Goal: Task Accomplishment & Management: Manage account settings

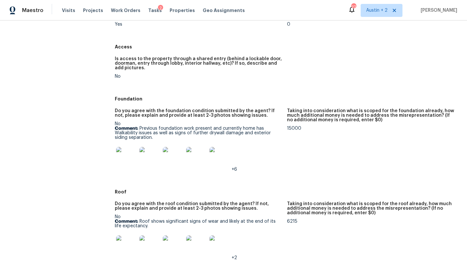
scroll to position [112, 0]
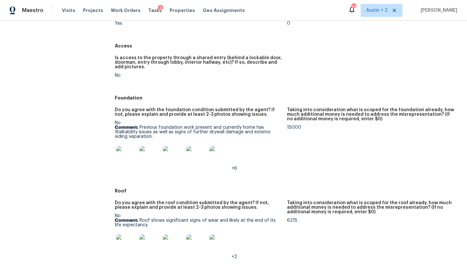
click at [233, 82] on figure "Is access to the property through a shared entry (behind a lockable door, doorm…" at bounding box center [201, 72] width 172 height 32
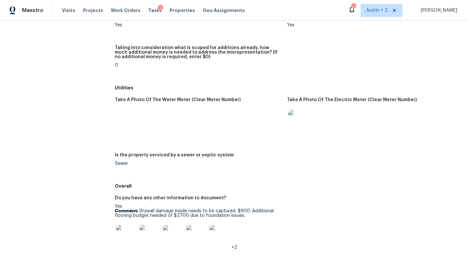
scroll to position [1042, 0]
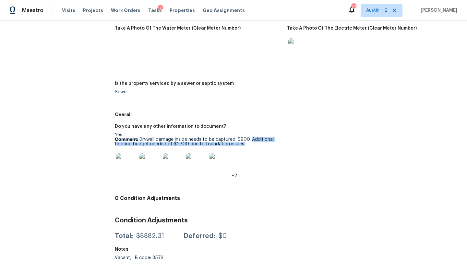
drag, startPoint x: 251, startPoint y: 138, endPoint x: 251, endPoint y: 143, distance: 4.9
click at [251, 143] on p "Comment: Drywall damage inside needs to be captured. $900. Additional flooring …" at bounding box center [198, 141] width 167 height 9
copy p "Additional flooring budget needed of $2700 due to foundation issues."
click at [273, 134] on div "Yes Comment: Drywall damage inside needs to be captured. $900. Additional floor…" at bounding box center [198, 154] width 167 height 45
drag, startPoint x: 250, startPoint y: 139, endPoint x: 140, endPoint y: 139, distance: 110.0
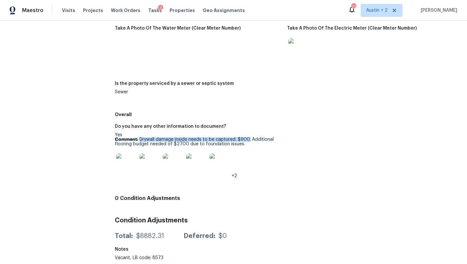
click at [140, 139] on p "Comment: Drywall damage inside needs to be captured. $900. Additional flooring …" at bounding box center [198, 141] width 167 height 9
copy p "Drywall damage inside needs to be captured. $900."
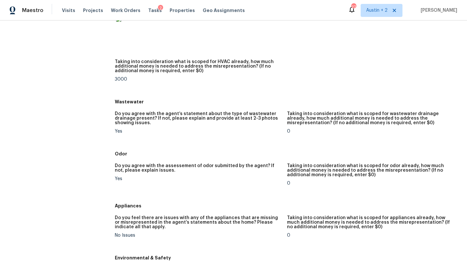
scroll to position [459, 0]
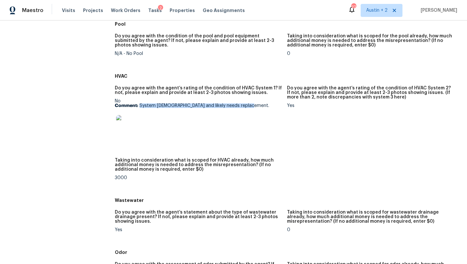
drag, startPoint x: 251, startPoint y: 106, endPoint x: 140, endPoint y: 105, distance: 111.0
click at [140, 105] on p "Comment: System 20 years old and likely needs replacement." at bounding box center [198, 105] width 167 height 5
copy p "System 20 years old and likely needs replacement."
click at [193, 182] on figure "Taking into consideration what is scoped for HVAC already, how much additional …" at bounding box center [201, 174] width 172 height 32
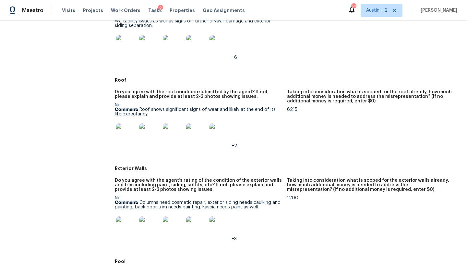
scroll to position [224, 0]
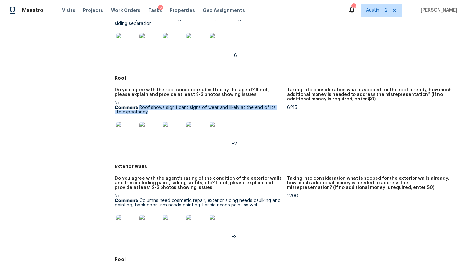
drag, startPoint x: 140, startPoint y: 106, endPoint x: 143, endPoint y: 113, distance: 7.4
click at [143, 113] on p "Comment: Roof shows significant signs of wear and likely at the end of its life…" at bounding box center [198, 109] width 167 height 9
copy p "Roof shows significant signs of wear and likely at the end of its life expectan…"
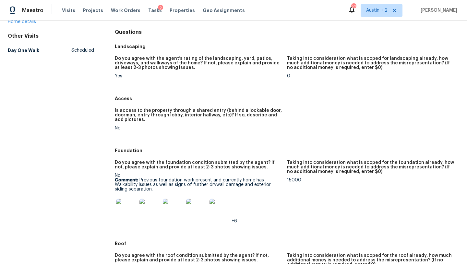
scroll to position [59, 0]
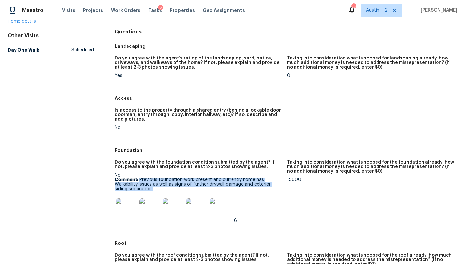
drag, startPoint x: 140, startPoint y: 179, endPoint x: 155, endPoint y: 188, distance: 18.1
click at [155, 188] on p "Comment: Previous foundation work present and currently home has Walkability is…" at bounding box center [198, 184] width 167 height 14
copy p "Previous foundation work present and currently home has Walkability issues as w…"
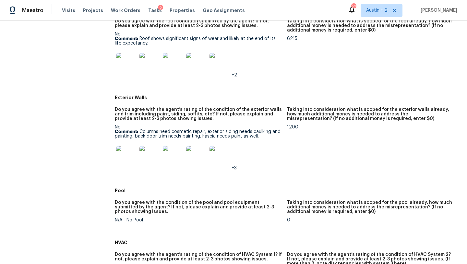
scroll to position [294, 0]
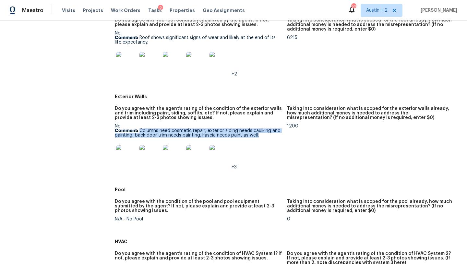
drag, startPoint x: 260, startPoint y: 137, endPoint x: 140, endPoint y: 131, distance: 119.9
click at [140, 131] on p "Comment: Columns need cosmetic repair, exterior siding needs caulking and paint…" at bounding box center [198, 132] width 167 height 9
copy p "Columns need cosmetic repair, exterior siding needs caulking and painting, back…"
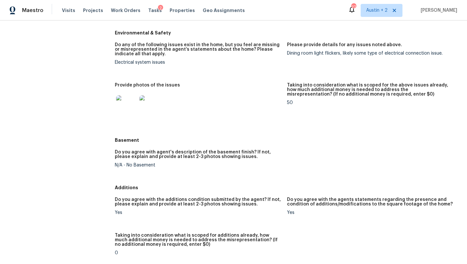
scroll to position [781, 0]
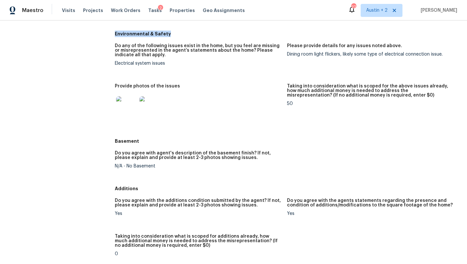
drag, startPoint x: 167, startPoint y: 35, endPoint x: 116, endPoint y: 34, distance: 51.6
click at [116, 34] on h5 "Environmental & Safety" at bounding box center [287, 34] width 345 height 6
copy h5 "Environmental & Safety"
drag, startPoint x: 168, startPoint y: 66, endPoint x: 114, endPoint y: 64, distance: 53.6
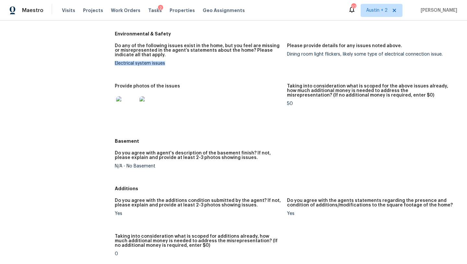
copy div "Electrical system issues"
click at [373, 56] on div "Dining room light flickers, likely some type of electrical connection issue." at bounding box center [370, 54] width 167 height 5
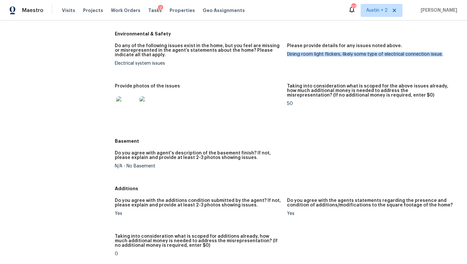
drag, startPoint x: 442, startPoint y: 56, endPoint x: 288, endPoint y: 55, distance: 153.9
click at [288, 55] on div "Dining room light flickers, likely some type of electrical connection issue." at bounding box center [370, 54] width 167 height 5
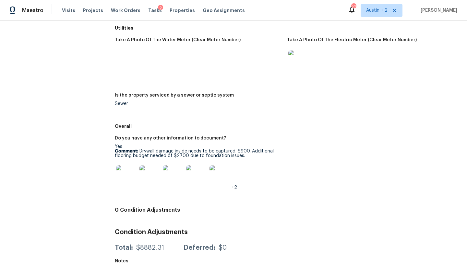
scroll to position [1042, 0]
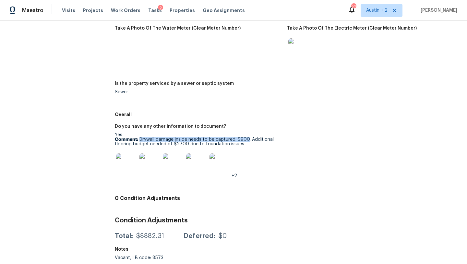
drag, startPoint x: 249, startPoint y: 138, endPoint x: 140, endPoint y: 138, distance: 109.1
click at [140, 138] on p "Comment: Drywall damage inside needs to be captured. $900. Additional flooring …" at bounding box center [198, 141] width 167 height 9
click at [68, 12] on span "Visits" at bounding box center [68, 10] width 13 height 6
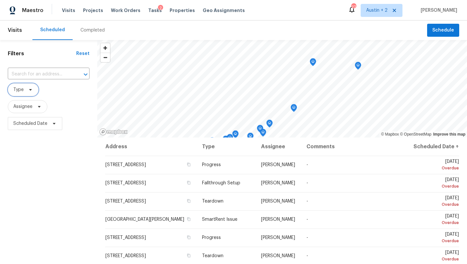
click at [31, 93] on span "Type" at bounding box center [23, 89] width 31 height 13
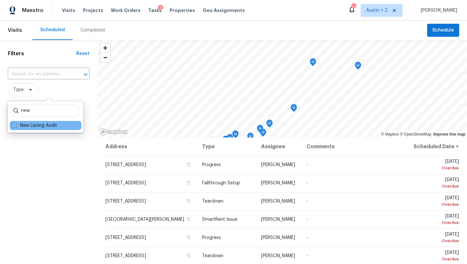
type input "new"
click at [31, 129] on div "New Listing Audit" at bounding box center [46, 125] width 72 height 9
click at [31, 127] on label "New Listing Audit" at bounding box center [34, 125] width 45 height 6
click at [16, 126] on input "New Listing Audit" at bounding box center [14, 124] width 4 height 4
checkbox input "true"
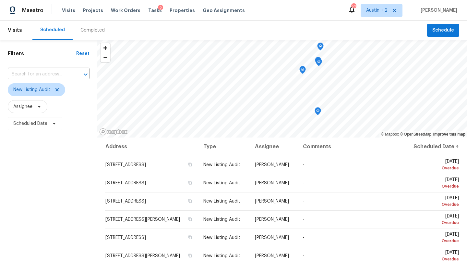
click at [32, 194] on div "Filters Reset ​ New Listing Audit Assignee Scheduled Date" at bounding box center [48, 194] width 97 height 308
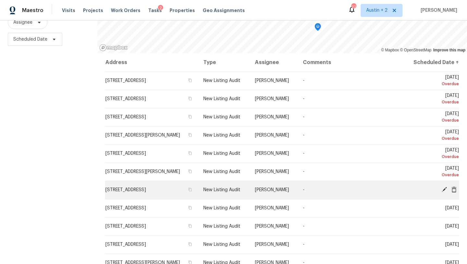
scroll to position [31, 0]
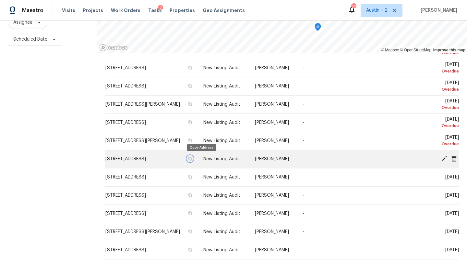
click at [192, 159] on icon "button" at bounding box center [190, 158] width 4 height 4
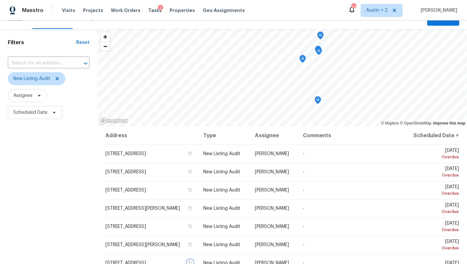
scroll to position [11, 0]
click at [37, 94] on icon at bounding box center [39, 95] width 5 height 5
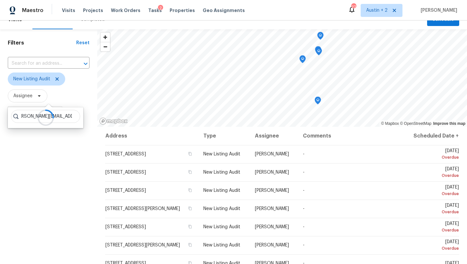
scroll to position [0, 13]
type input "felix.ramos@opendoor.com"
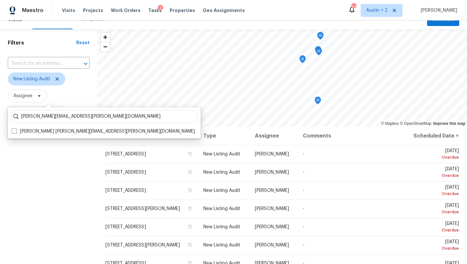
scroll to position [0, 0]
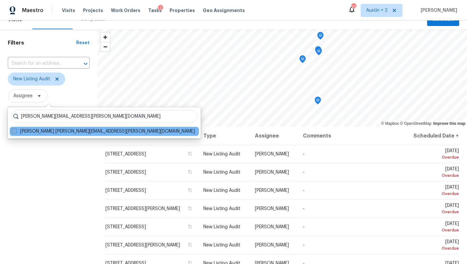
click at [17, 132] on label "Felix Ramos felix.ramos@opendoor.com" at bounding box center [103, 131] width 183 height 6
click at [16, 132] on input "Felix Ramos felix.ramos@opendoor.com" at bounding box center [14, 130] width 4 height 4
checkbox input "true"
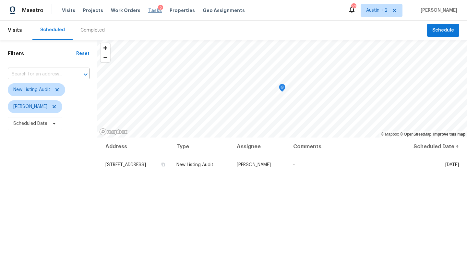
click at [150, 12] on span "Tasks" at bounding box center [155, 10] width 14 height 5
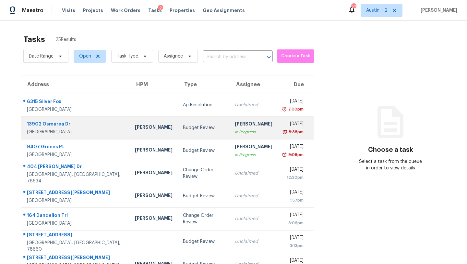
click at [183, 131] on div "Budget Review" at bounding box center [204, 127] width 42 height 6
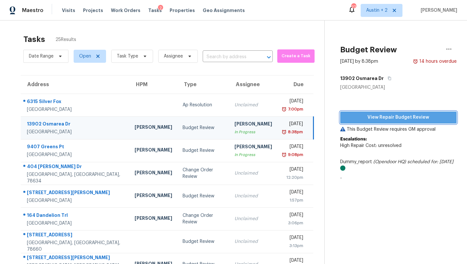
click at [361, 120] on span "View Repair Budget Review" at bounding box center [399, 117] width 106 height 8
click at [64, 12] on span "Visits" at bounding box center [68, 10] width 13 height 6
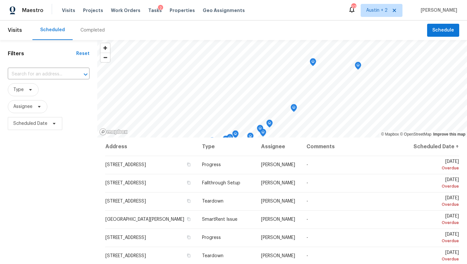
click at [85, 31] on div "Completed" at bounding box center [93, 30] width 24 height 6
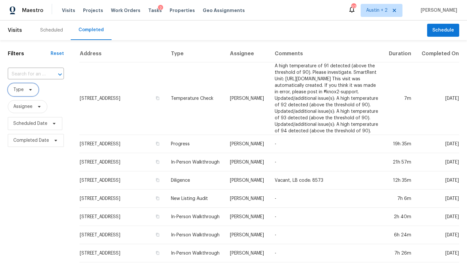
click at [32, 91] on icon at bounding box center [30, 89] width 5 height 5
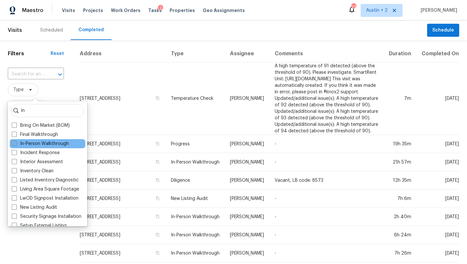
type input "in"
click at [41, 141] on label "In-Person Walkthrough" at bounding box center [40, 143] width 57 height 6
click at [16, 141] on input "In-Person Walkthrough" at bounding box center [14, 142] width 4 height 4
checkbox input "true"
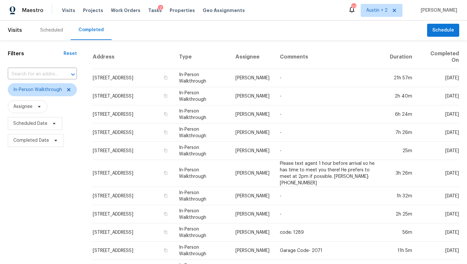
click at [155, 48] on th "Address" at bounding box center [133, 57] width 81 height 24
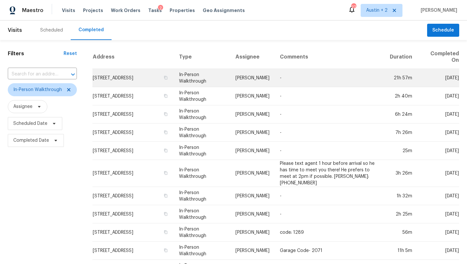
click at [161, 71] on td "20812 Buena Vis, Lago Vista, TX 78645" at bounding box center [133, 78] width 81 height 18
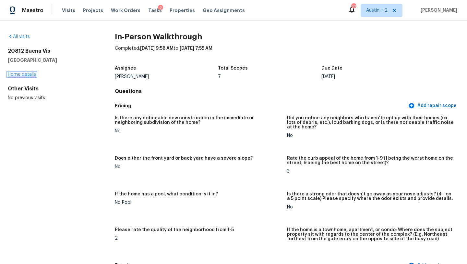
click at [28, 74] on link "Home details" at bounding box center [22, 74] width 28 height 5
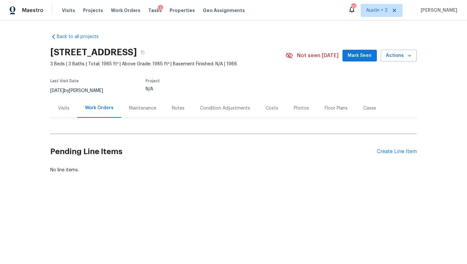
click at [354, 54] on span "Mark Seen" at bounding box center [360, 56] width 24 height 8
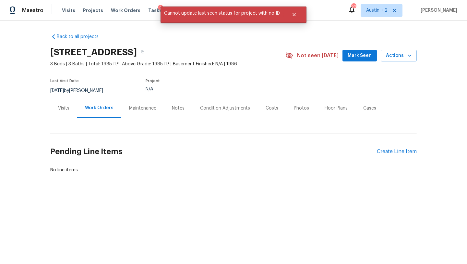
click at [175, 106] on div "Notes" at bounding box center [178, 108] width 13 height 6
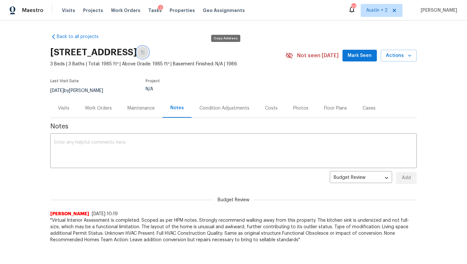
click at [145, 51] on icon "button" at bounding box center [143, 52] width 4 height 4
click at [362, 59] on span "Mark Seen" at bounding box center [360, 56] width 24 height 8
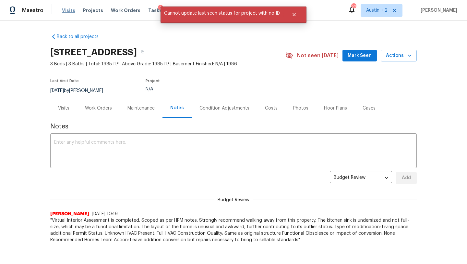
click at [72, 11] on span "Visits" at bounding box center [68, 10] width 13 height 6
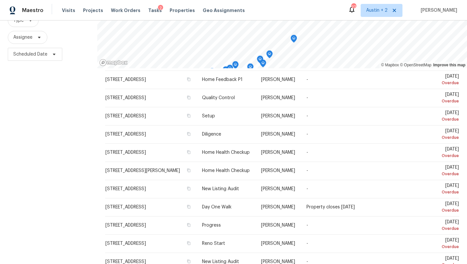
scroll to position [193, 0]
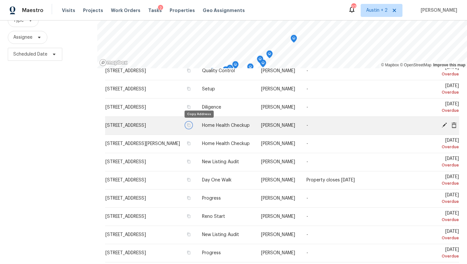
click at [191, 125] on icon "button" at bounding box center [189, 125] width 4 height 4
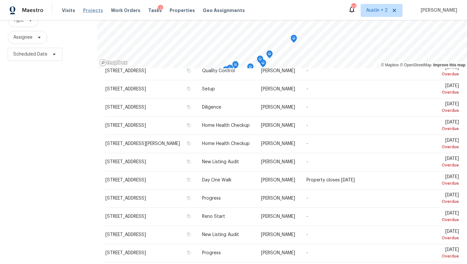
click at [89, 12] on span "Projects" at bounding box center [93, 10] width 20 height 6
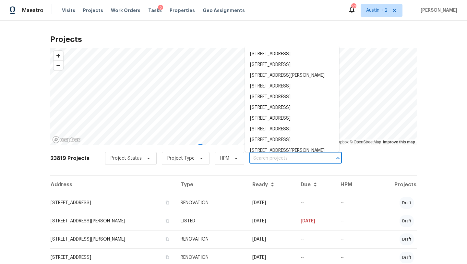
click at [259, 156] on input "text" at bounding box center [287, 158] width 74 height 10
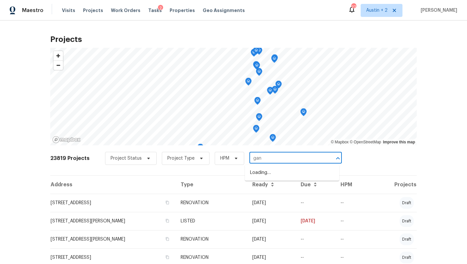
type input "gany"
click at [269, 199] on li "5103 Ganymede Dr, Austin, TX 78727" at bounding box center [292, 194] width 94 height 11
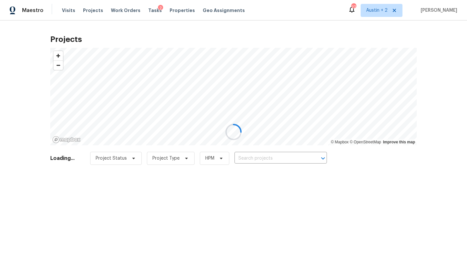
type input "5103 Ganymede Dr, Austin, TX 78727"
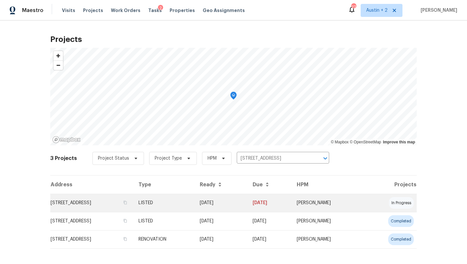
click at [89, 200] on td "5103 Ganymede Dr, Austin, TX 78727" at bounding box center [91, 202] width 83 height 18
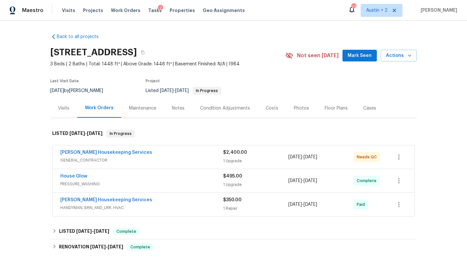
click at [358, 54] on span "Mark Seen" at bounding box center [360, 56] width 24 height 8
click at [129, 180] on div "House Glow" at bounding box center [141, 177] width 163 height 8
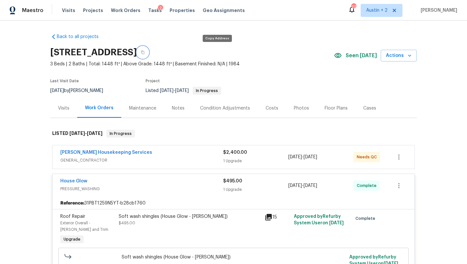
click at [145, 51] on icon "button" at bounding box center [143, 52] width 4 height 4
click at [163, 156] on div "[PERSON_NAME] Housekeeping Services" at bounding box center [141, 153] width 163 height 8
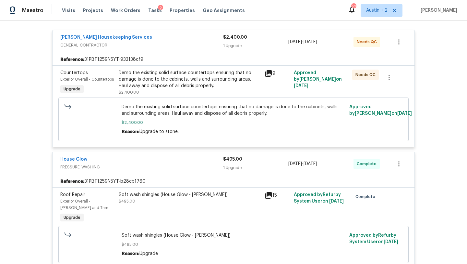
scroll to position [120, 0]
click at [269, 73] on icon at bounding box center [269, 72] width 6 height 6
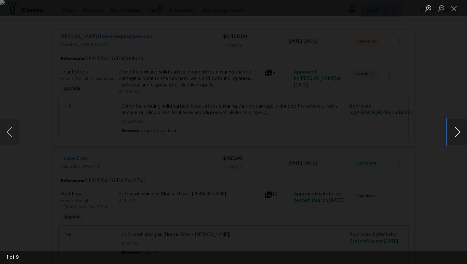
click at [456, 134] on button "Next image" at bounding box center [457, 132] width 19 height 26
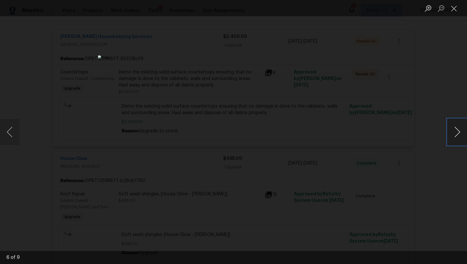
click at [456, 134] on button "Next image" at bounding box center [457, 132] width 19 height 26
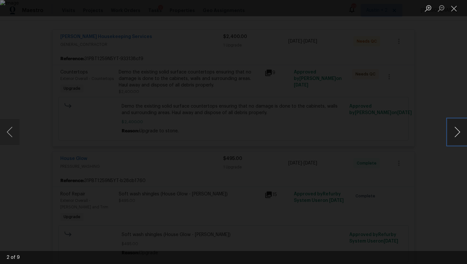
click at [456, 134] on button "Next image" at bounding box center [457, 132] width 19 height 26
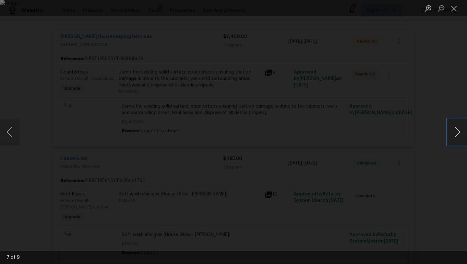
click at [456, 134] on button "Next image" at bounding box center [457, 132] width 19 height 26
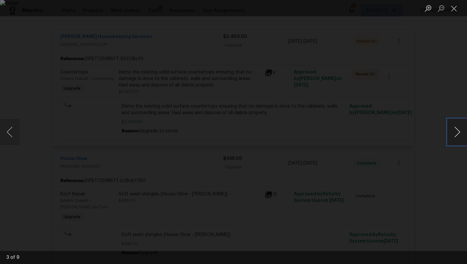
click at [456, 134] on button "Next image" at bounding box center [457, 132] width 19 height 26
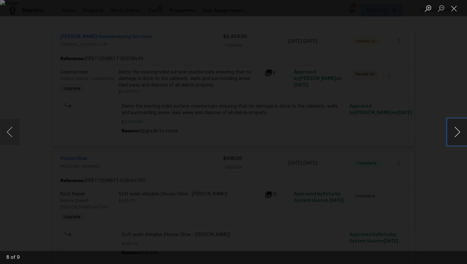
click at [456, 134] on button "Next image" at bounding box center [457, 132] width 19 height 26
click at [454, 9] on button "Close lightbox" at bounding box center [454, 8] width 13 height 11
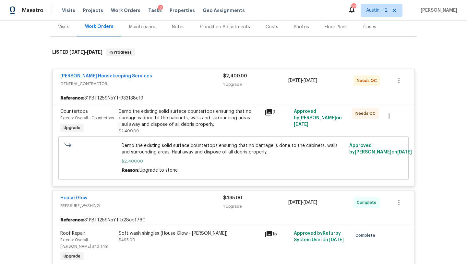
scroll to position [0, 0]
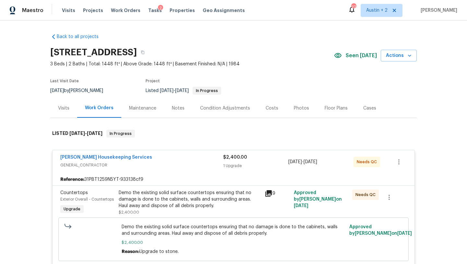
click at [266, 106] on div "Costs" at bounding box center [272, 108] width 13 height 6
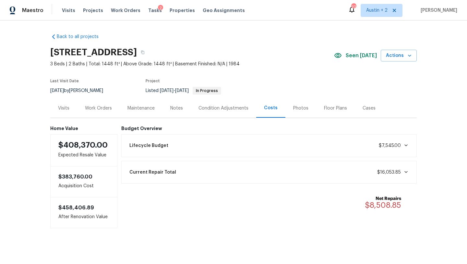
click at [96, 108] on div "Work Orders" at bounding box center [98, 108] width 27 height 6
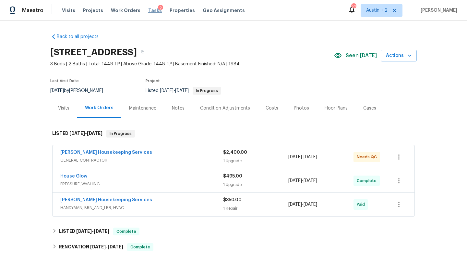
click at [148, 10] on span "Tasks" at bounding box center [155, 10] width 14 height 5
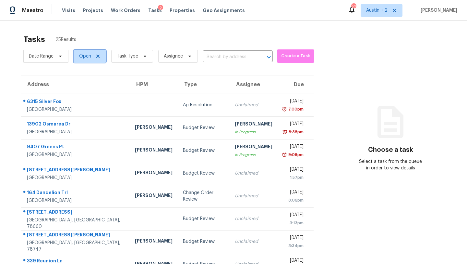
click at [100, 54] on icon at bounding box center [97, 56] width 5 height 5
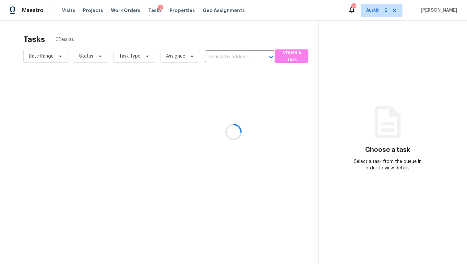
click at [111, 11] on div at bounding box center [233, 132] width 467 height 264
click at [148, 10] on div at bounding box center [233, 132] width 467 height 264
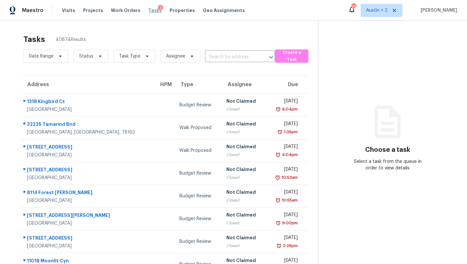
click at [149, 12] on span "Tasks" at bounding box center [155, 10] width 14 height 5
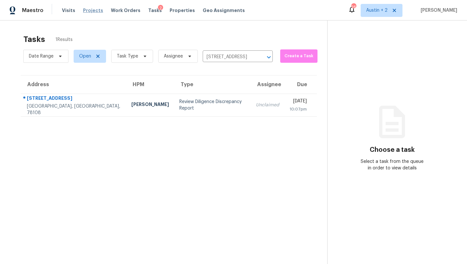
click at [88, 9] on span "Projects" at bounding box center [93, 10] width 20 height 6
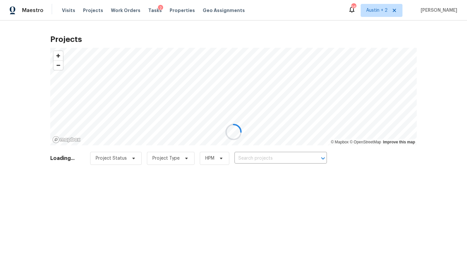
click at [250, 157] on div at bounding box center [233, 132] width 467 height 264
click at [251, 157] on div at bounding box center [233, 132] width 467 height 264
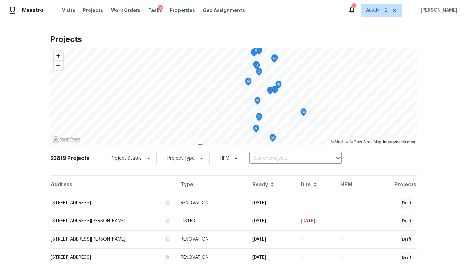
click at [251, 157] on input "text" at bounding box center [287, 158] width 74 height 10
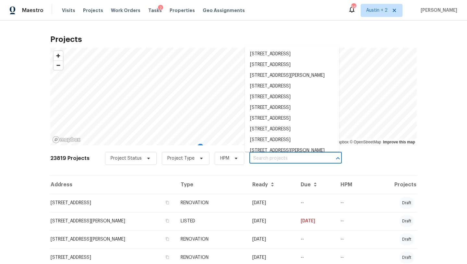
paste input "324 Pack Horse Dr, Bastrop, TX 78602"
type input "324 Pack Horse Dr, Bastrop, TX 78602"
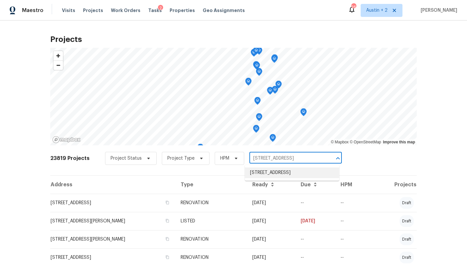
click at [260, 176] on li "324 Pack Horse Dr, Bastrop, TX 78602" at bounding box center [292, 172] width 94 height 11
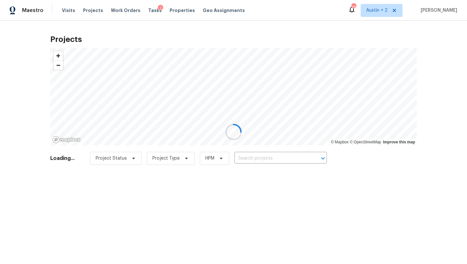
type input "324 Pack Horse Dr, Bastrop, TX 78602"
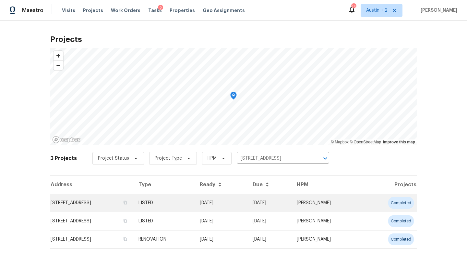
click at [95, 203] on td "324 Pack Horse Dr, Bastrop, TX 78602" at bounding box center [91, 202] width 83 height 18
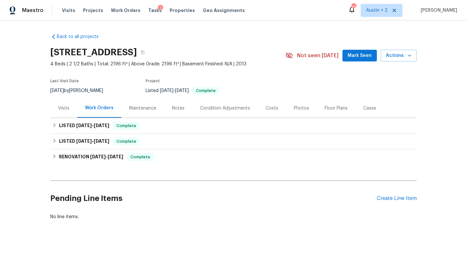
click at [370, 54] on span "Mark Seen" at bounding box center [360, 56] width 24 height 8
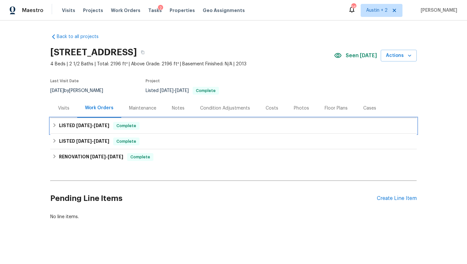
click at [148, 126] on div "LISTED 9/11/25 - 9/18/25 Complete" at bounding box center [233, 126] width 363 height 8
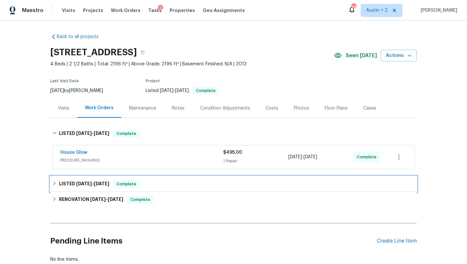
click at [156, 186] on div "LISTED 5/23/25 - 5/26/25 Complete" at bounding box center [233, 184] width 363 height 8
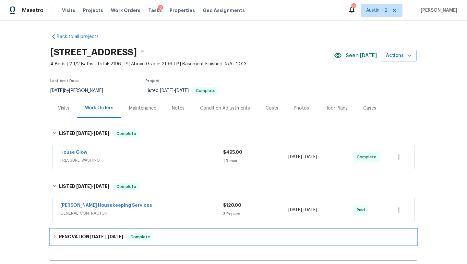
click at [164, 231] on div "RENOVATION 4/22/25 - 5/8/25 Complete" at bounding box center [233, 237] width 367 height 16
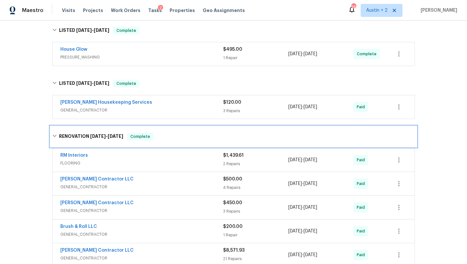
scroll to position [106, 0]
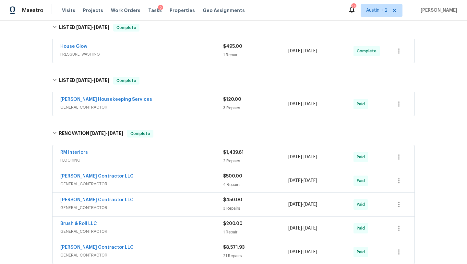
click at [137, 50] on div "House Glow" at bounding box center [141, 47] width 163 height 8
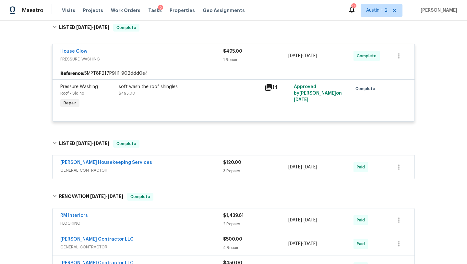
click at [269, 86] on icon at bounding box center [269, 87] width 6 height 6
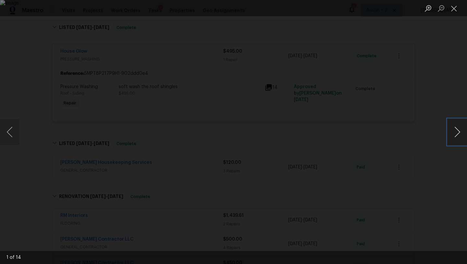
click at [459, 134] on button "Next image" at bounding box center [457, 132] width 19 height 26
click at [10, 129] on button "Previous image" at bounding box center [9, 132] width 19 height 26
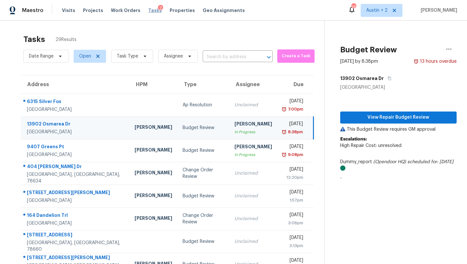
click at [148, 10] on span "Tasks" at bounding box center [155, 10] width 14 height 5
click at [183, 128] on div "Budget Review" at bounding box center [204, 127] width 42 height 6
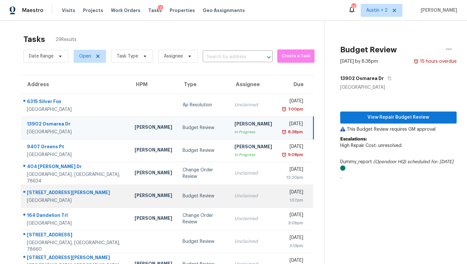
scroll to position [74, 0]
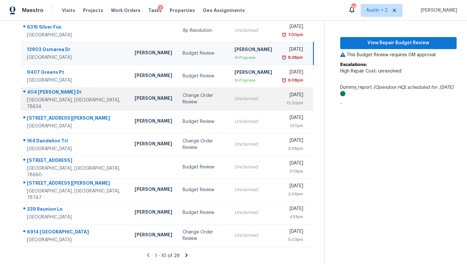
click at [183, 101] on div "Change Order Review" at bounding box center [204, 98] width 42 height 13
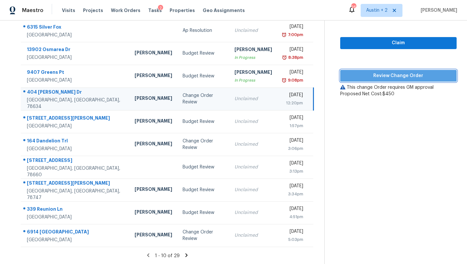
click at [356, 73] on span "Review Change Order" at bounding box center [399, 76] width 106 height 8
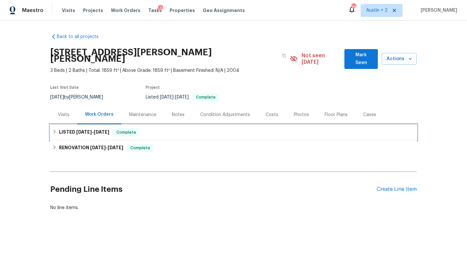
click at [138, 129] on div "LISTED 9/5/25 - 9/6/25 Complete" at bounding box center [233, 132] width 363 height 8
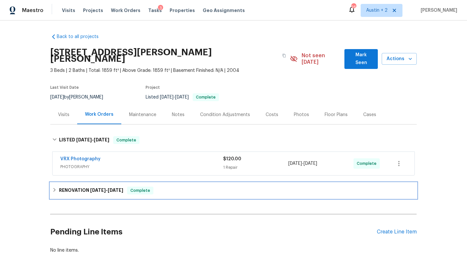
click at [180, 182] on div "RENOVATION 8/1/25 - 9/1/25 Complete" at bounding box center [233, 190] width 367 height 16
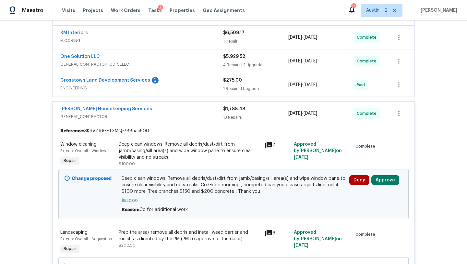
scroll to position [230, 0]
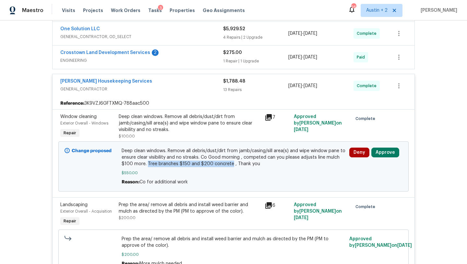
drag, startPoint x: 230, startPoint y: 157, endPoint x: 148, endPoint y: 156, distance: 82.1
click at [148, 156] on span "Deep clean windows. Remove all debris/dust/dirt from jamb/casing/sill area(s) a…" at bounding box center [234, 156] width 224 height 19
copy span "Tree branches $150 and $200 concrete"
click at [390, 147] on button "Approve" at bounding box center [386, 152] width 28 height 10
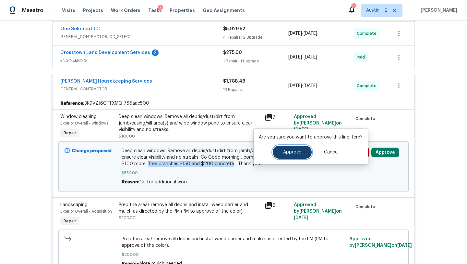
click at [296, 147] on button "Approve" at bounding box center [292, 151] width 39 height 13
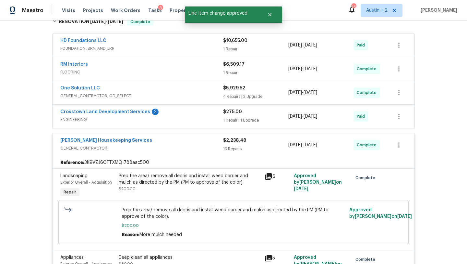
scroll to position [0, 0]
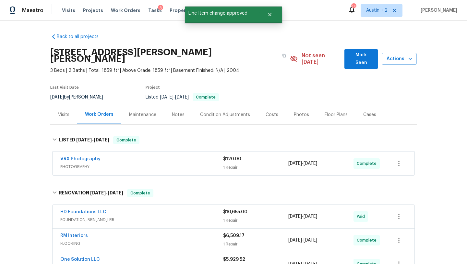
click at [270, 105] on div "Costs" at bounding box center [272, 114] width 28 height 19
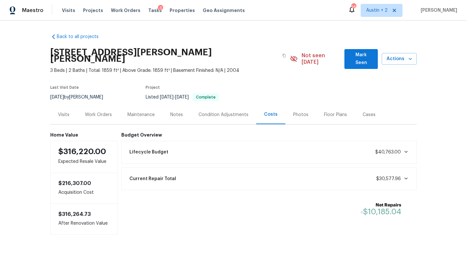
click at [360, 55] on span "Mark Seen" at bounding box center [361, 59] width 23 height 16
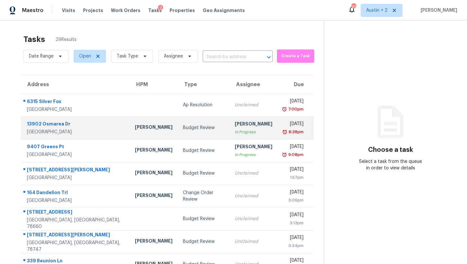
click at [135, 131] on div "[PERSON_NAME]" at bounding box center [154, 128] width 38 height 8
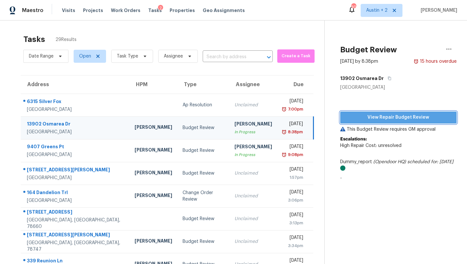
click at [363, 119] on span "View Repair Budget Review" at bounding box center [399, 117] width 106 height 8
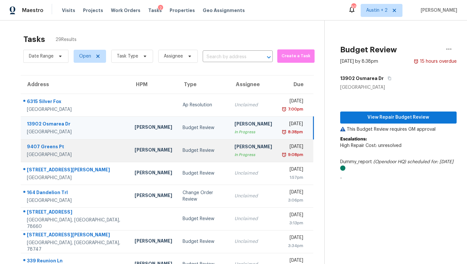
click at [135, 149] on div "[PERSON_NAME]" at bounding box center [154, 150] width 38 height 8
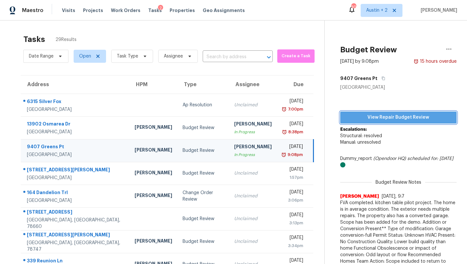
click at [356, 120] on span "View Repair Budget Review" at bounding box center [399, 117] width 106 height 8
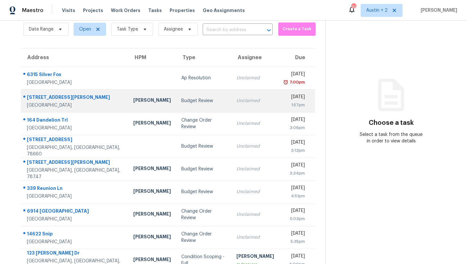
scroll to position [74, 0]
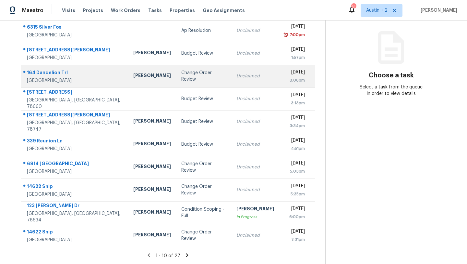
click at [177, 79] on td "Change Order Review" at bounding box center [203, 76] width 55 height 23
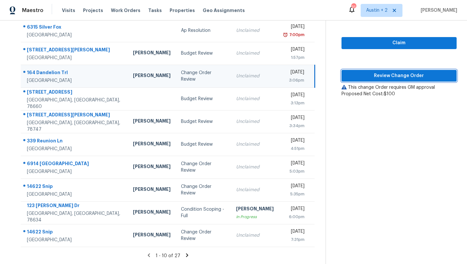
click at [370, 78] on span "Review Change Order" at bounding box center [399, 76] width 105 height 8
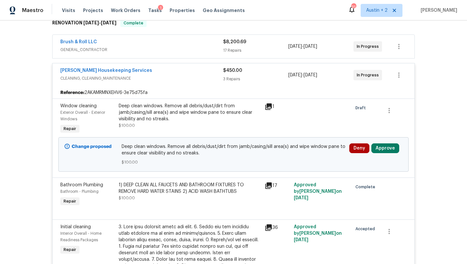
scroll to position [112, 0]
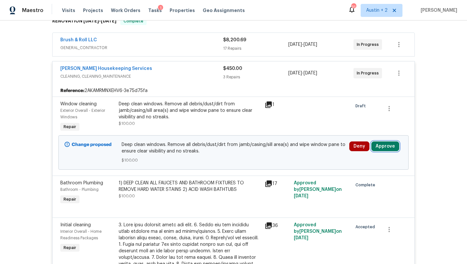
click at [376, 145] on button "Approve" at bounding box center [386, 146] width 28 height 10
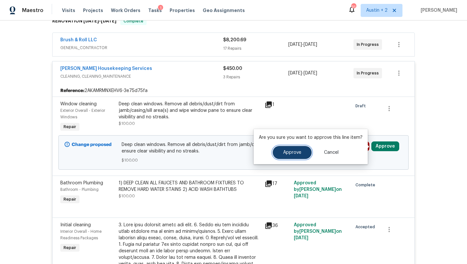
click at [286, 147] on button "Approve" at bounding box center [292, 152] width 39 height 13
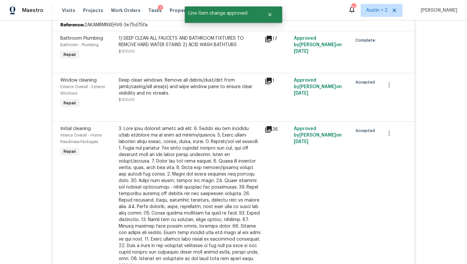
scroll to position [0, 0]
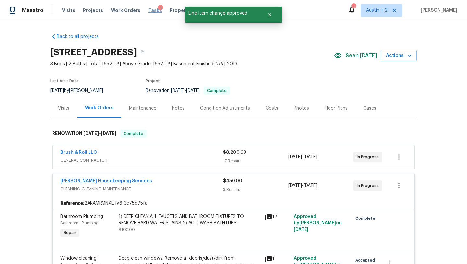
click at [148, 12] on span "Tasks" at bounding box center [155, 10] width 14 height 5
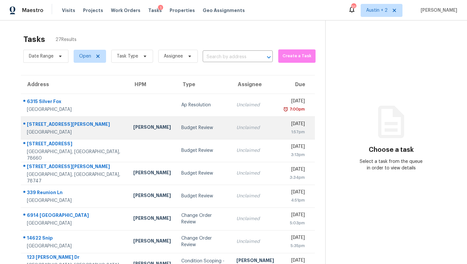
scroll to position [74, 0]
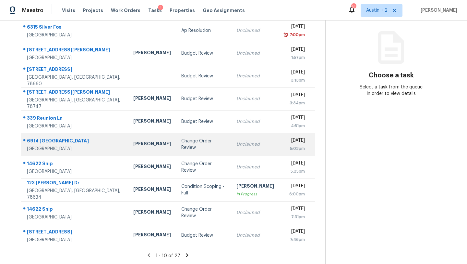
click at [176, 152] on td "Change Order Review" at bounding box center [203, 144] width 55 height 23
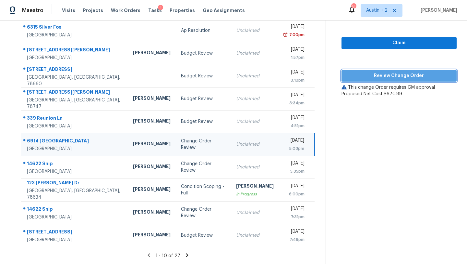
click at [354, 76] on span "Review Change Order" at bounding box center [399, 76] width 105 height 8
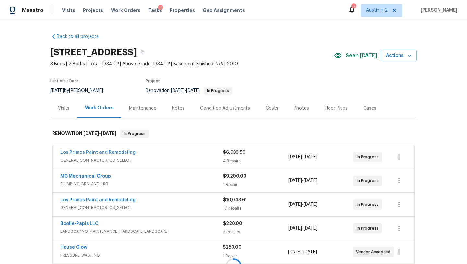
click at [276, 106] on div "Costs" at bounding box center [272, 107] width 28 height 19
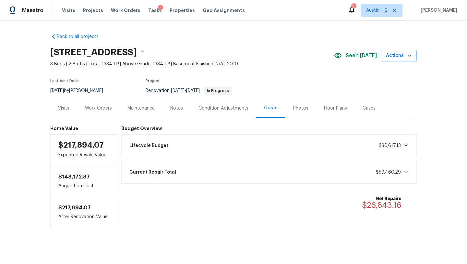
click at [106, 107] on div "Work Orders" at bounding box center [98, 108] width 27 height 6
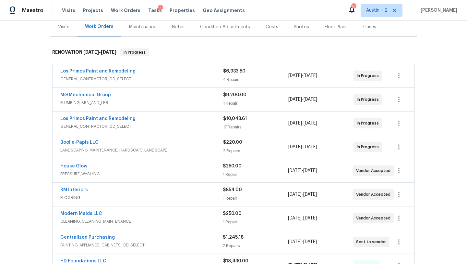
scroll to position [83, 0]
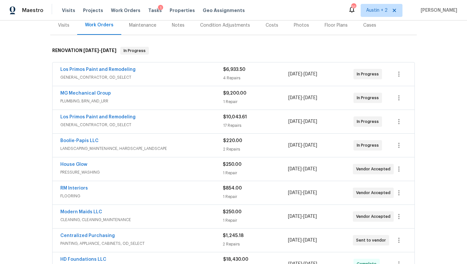
click at [176, 27] on div "Notes" at bounding box center [178, 25] width 13 height 6
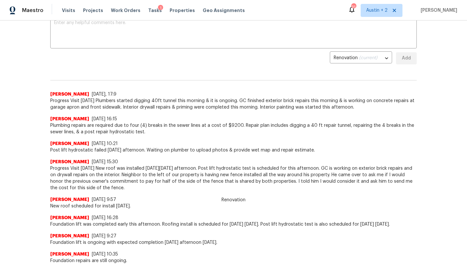
scroll to position [72, 0]
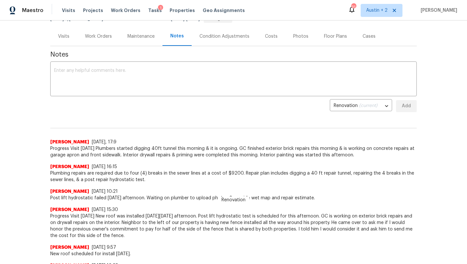
click at [103, 36] on div "Work Orders" at bounding box center [98, 36] width 27 height 6
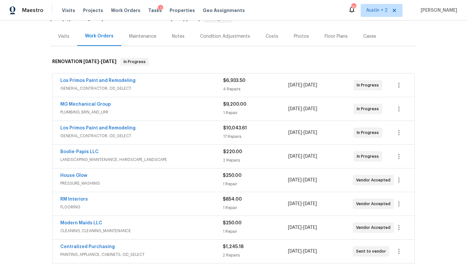
click at [181, 112] on span "PLUMBING, BRN_AND_LRR" at bounding box center [141, 112] width 163 height 6
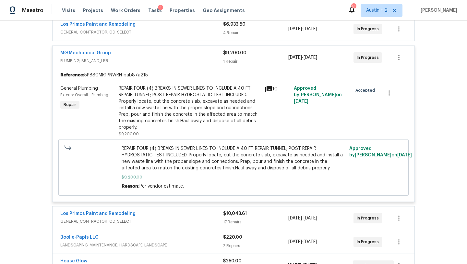
scroll to position [130, 0]
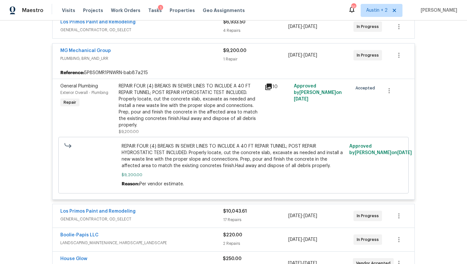
click at [269, 85] on icon at bounding box center [269, 86] width 6 height 6
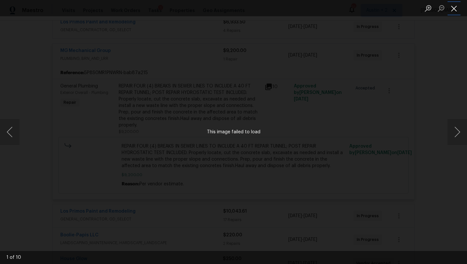
click at [454, 9] on button "Close lightbox" at bounding box center [454, 8] width 13 height 11
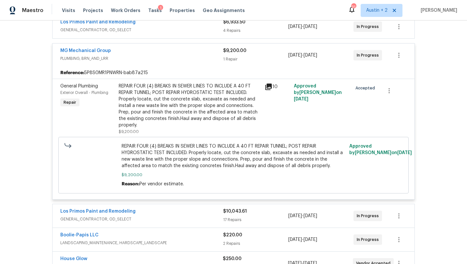
click at [268, 86] on icon at bounding box center [269, 86] width 6 height 6
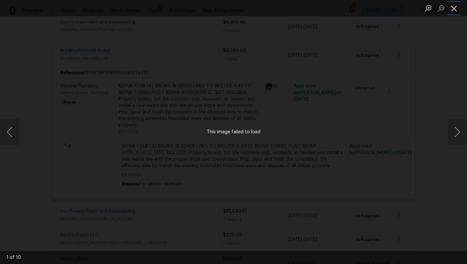
click at [454, 7] on button "Close lightbox" at bounding box center [454, 8] width 13 height 11
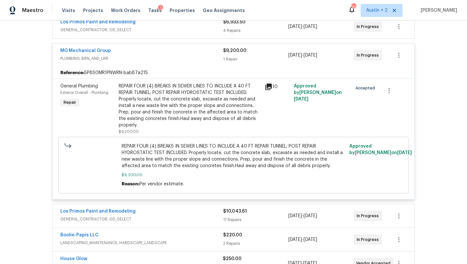
scroll to position [0, 0]
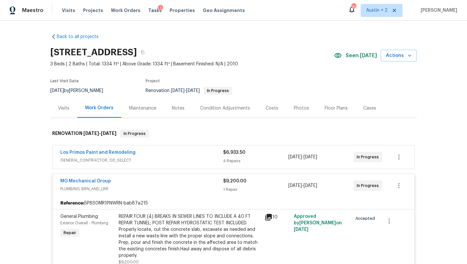
click at [93, 19] on div "Maestro Visits Projects Work Orders Tasks 1 Properties Geo Assignments 31 Austi…" at bounding box center [233, 10] width 467 height 20
click at [90, 9] on span "Projects" at bounding box center [93, 10] width 20 height 6
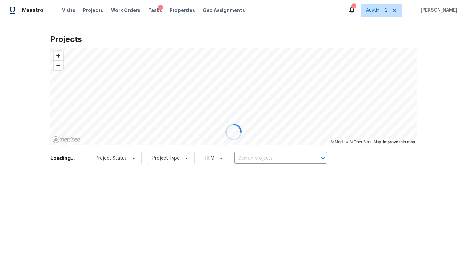
click at [251, 155] on div at bounding box center [233, 132] width 467 height 264
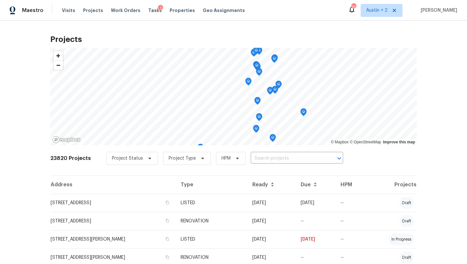
click at [251, 157] on input "text" at bounding box center [288, 158] width 74 height 10
type input "324 pack"
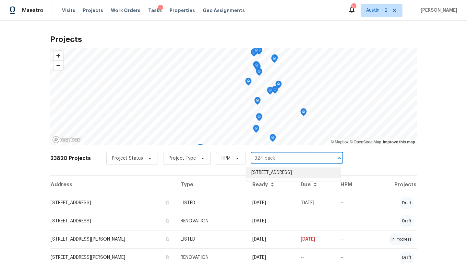
click at [258, 174] on li "[STREET_ADDRESS]" at bounding box center [293, 172] width 94 height 11
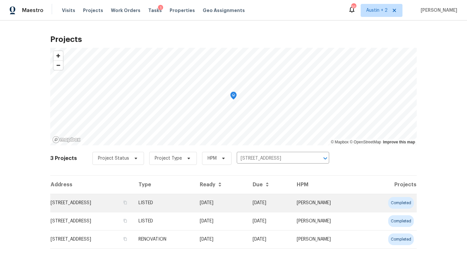
click at [89, 201] on td "[STREET_ADDRESS]" at bounding box center [91, 202] width 83 height 18
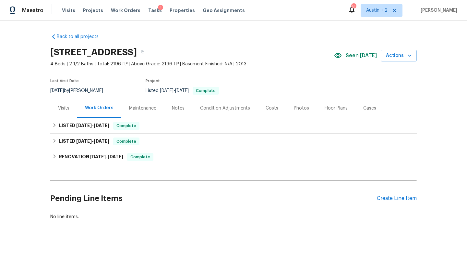
click at [294, 108] on div "Photos" at bounding box center [301, 108] width 15 height 6
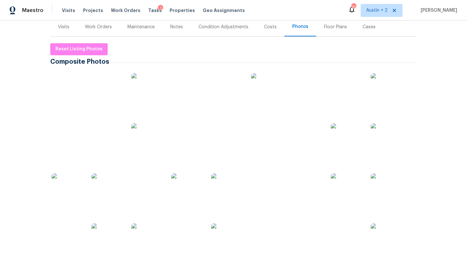
scroll to position [87, 0]
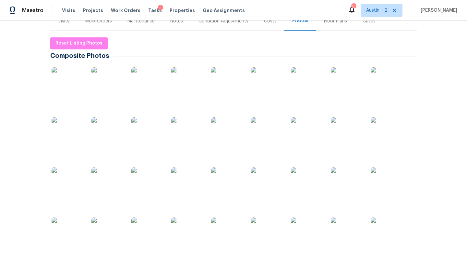
click at [114, 131] on img at bounding box center [108, 133] width 32 height 32
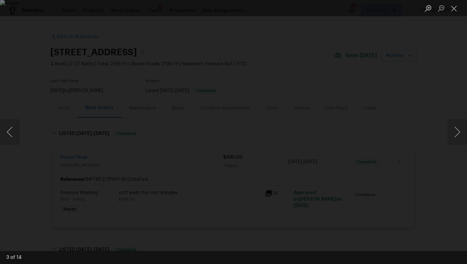
scroll to position [106, 0]
click at [457, 130] on button "Next image" at bounding box center [457, 132] width 19 height 26
click at [18, 129] on button "Previous image" at bounding box center [9, 132] width 19 height 26
